Goal: Transaction & Acquisition: Subscribe to service/newsletter

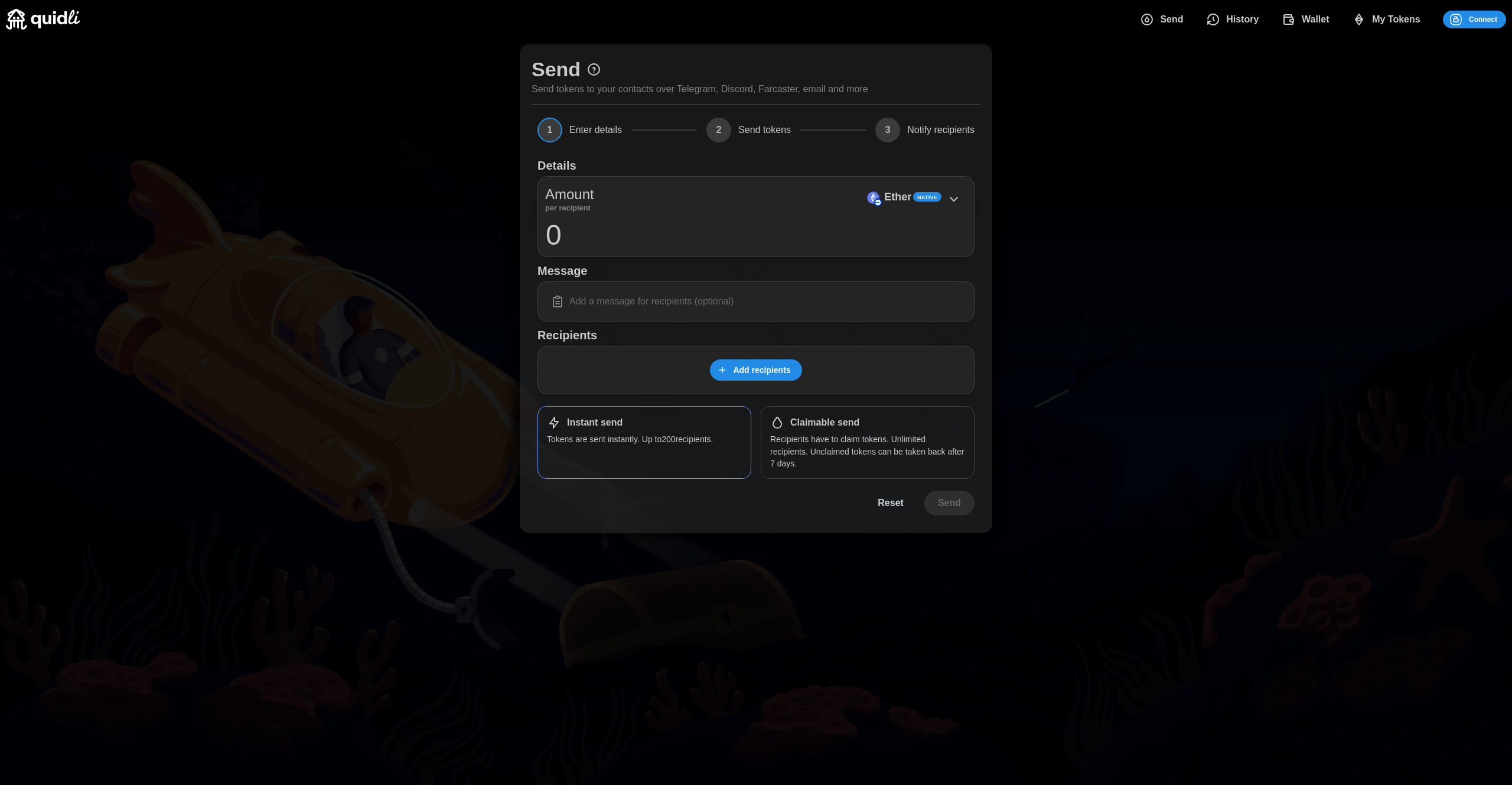
click at [1306, 15] on span "Wallet" at bounding box center [1315, 19] width 27 height 23
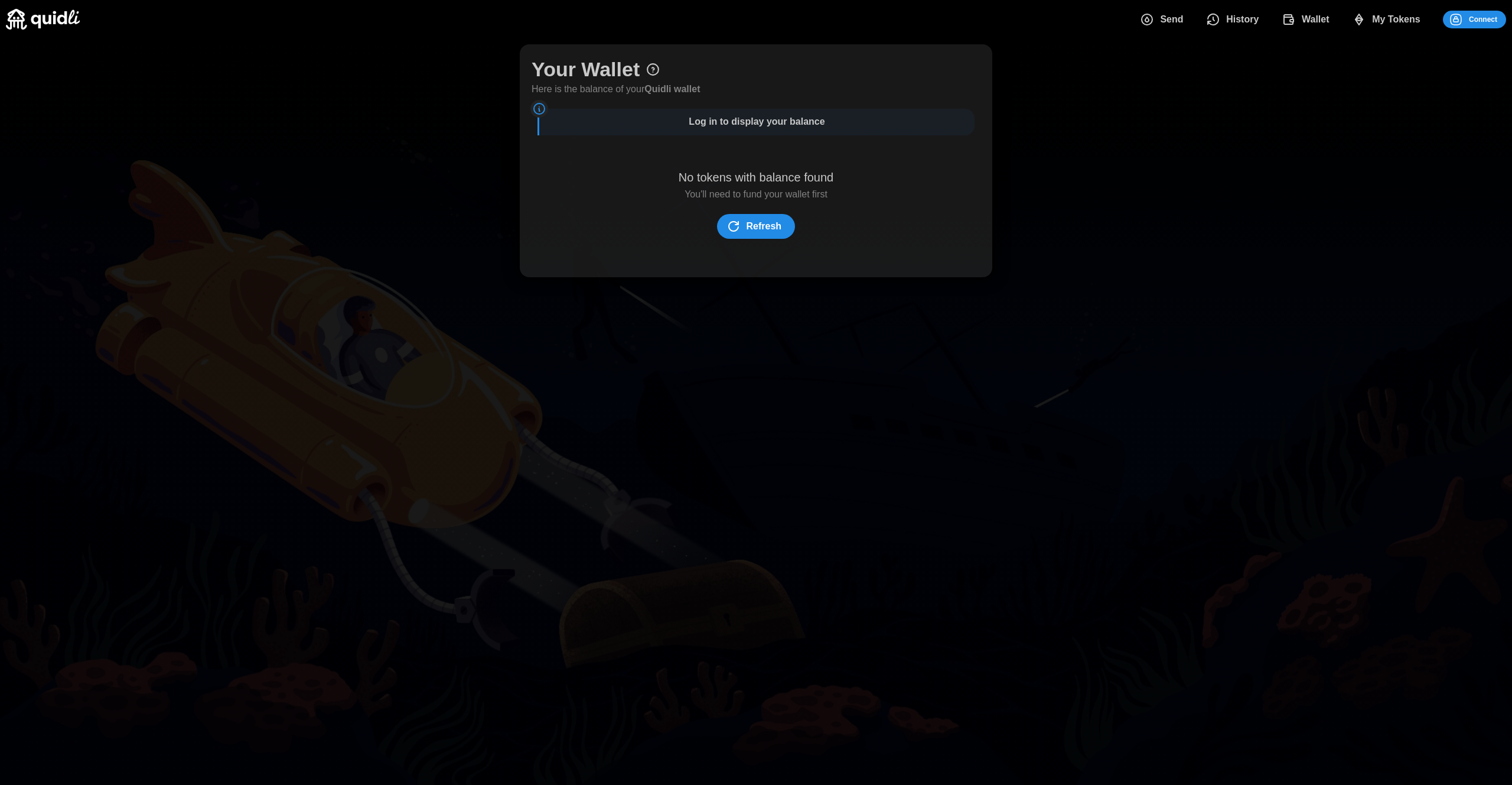
click at [1166, 19] on span "Send" at bounding box center [1171, 19] width 23 height 23
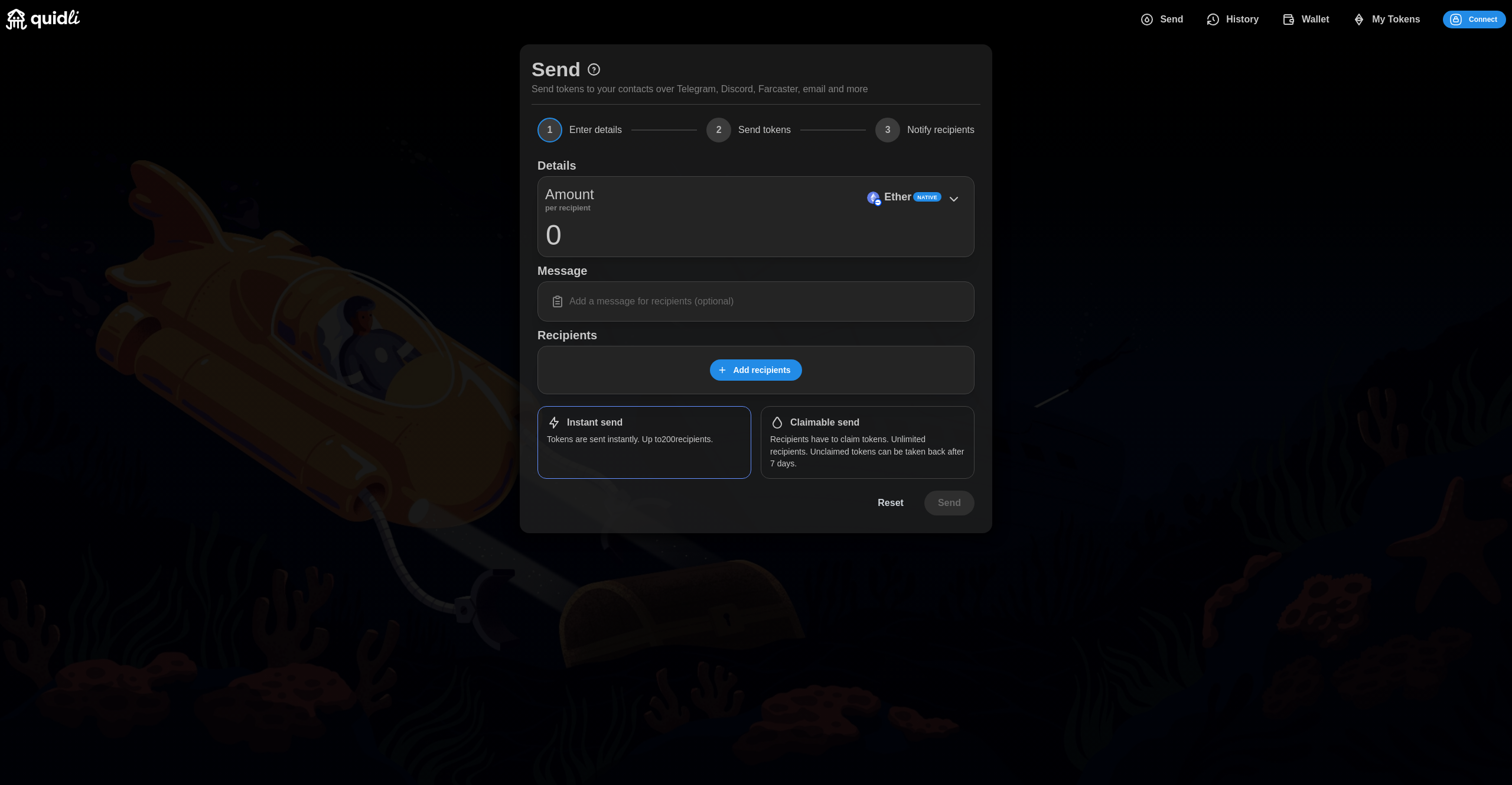
click at [768, 380] on button "Add recipients" at bounding box center [756, 370] width 92 height 21
